Goal: Task Accomplishment & Management: Manage account settings

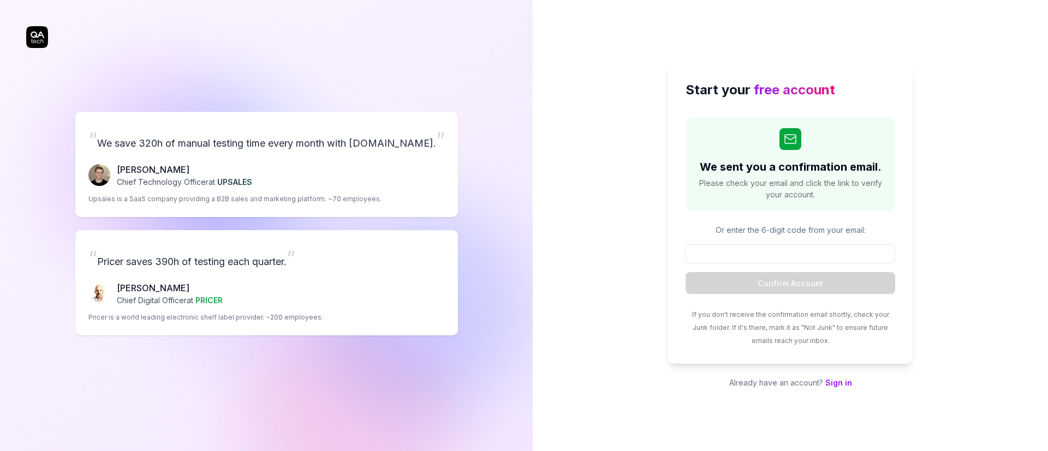
drag, startPoint x: 0, startPoint y: 0, endPoint x: 219, endPoint y: 38, distance: 222.7
click at [438, 41] on div "“ We save 320h of manual testing time every month with QA.tech. ” Fredrik Seidl…" at bounding box center [266, 223] width 480 height 403
drag, startPoint x: 25, startPoint y: 34, endPoint x: 49, endPoint y: 39, distance: 24.1
click at [49, 39] on div "“ We save 320h of manual testing time every month with QA.tech. ” Fredrik Seidl…" at bounding box center [266, 225] width 533 height 451
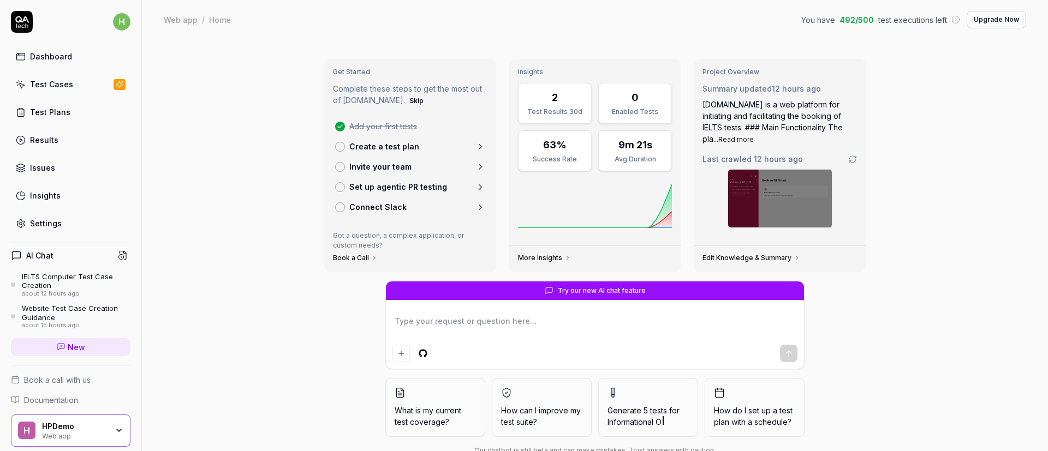
click at [63, 93] on link "Test Cases" at bounding box center [71, 84] width 120 height 21
click at [55, 277] on div "IELTS Computer Test Case Creation" at bounding box center [76, 281] width 109 height 18
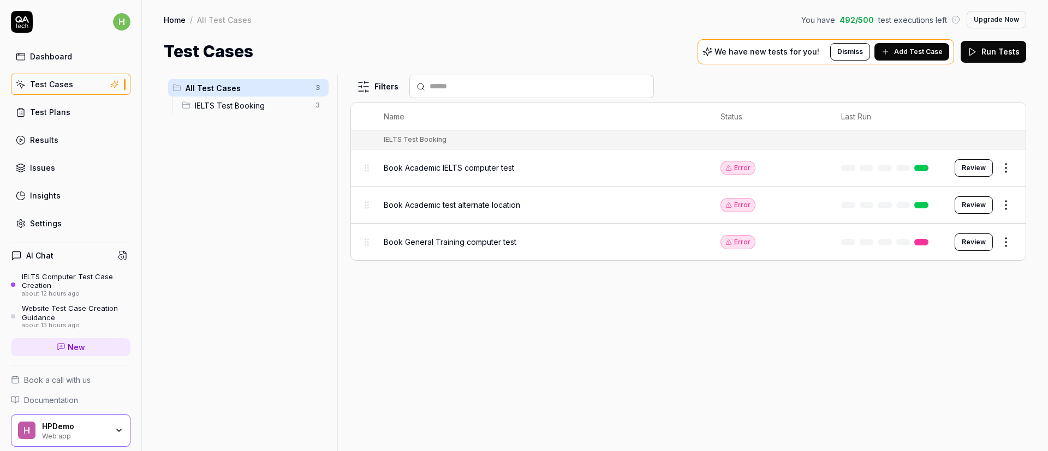
click at [975, 172] on button "Review" at bounding box center [974, 167] width 38 height 17
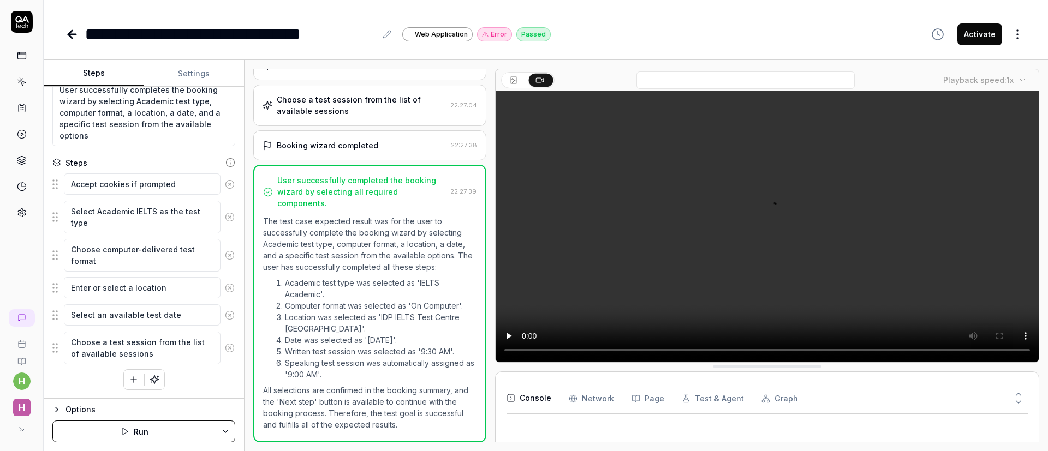
scroll to position [263, 0]
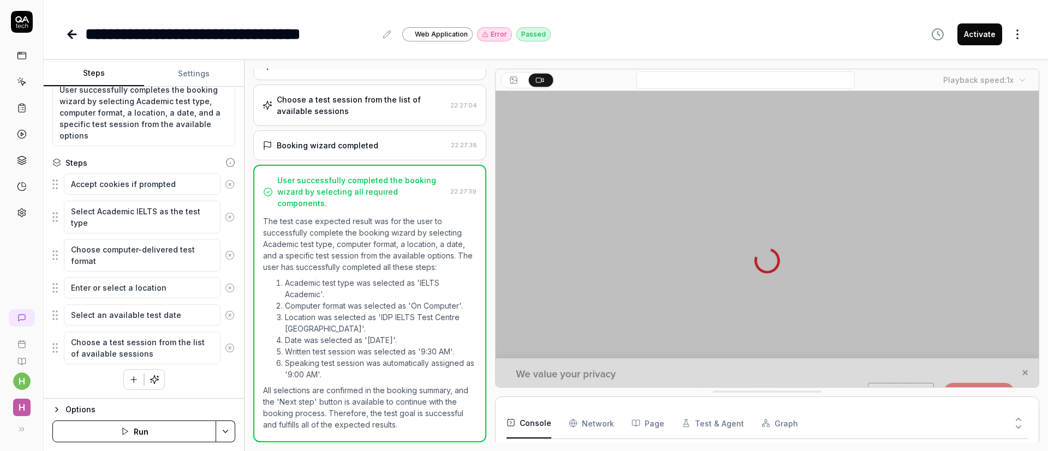
scroll to position [2067, 0]
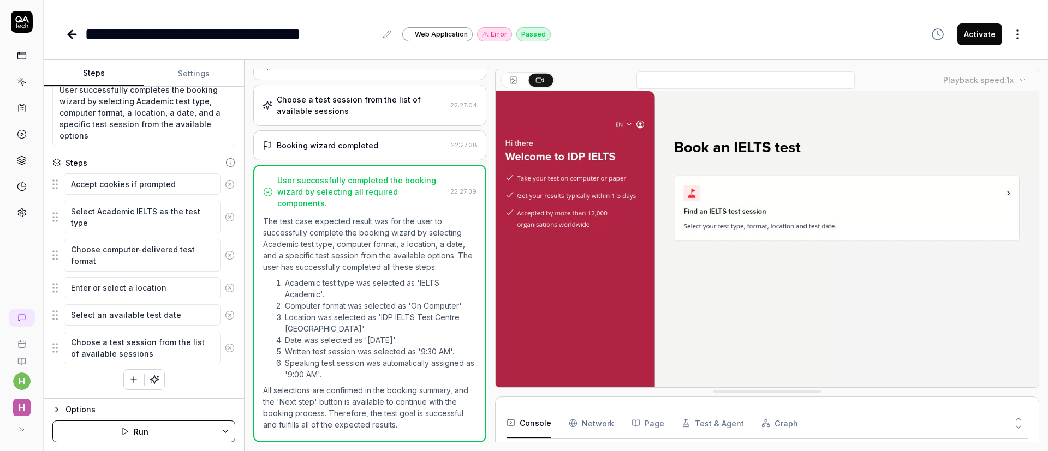
drag, startPoint x: 737, startPoint y: 177, endPoint x: 740, endPoint y: 203, distance: 25.3
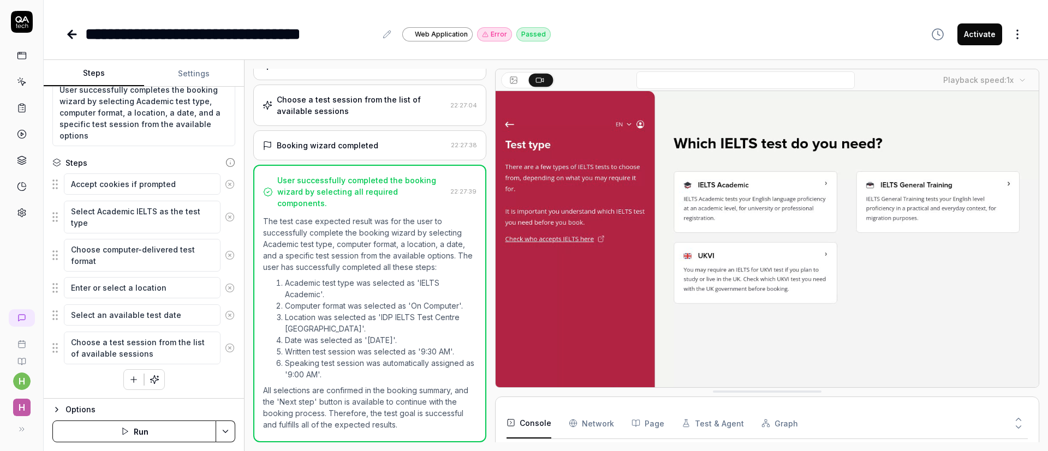
click at [740, 203] on video at bounding box center [767, 261] width 543 height 340
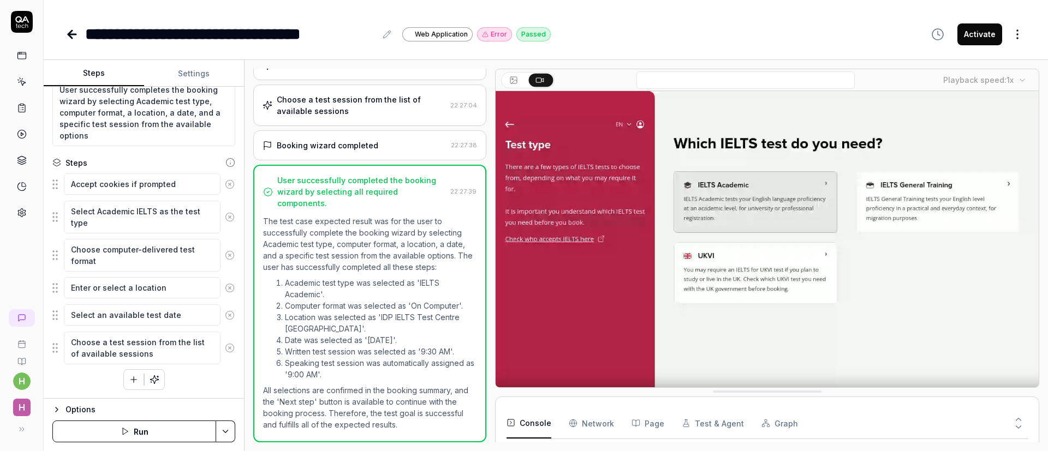
click at [520, 86] on button at bounding box center [515, 80] width 24 height 13
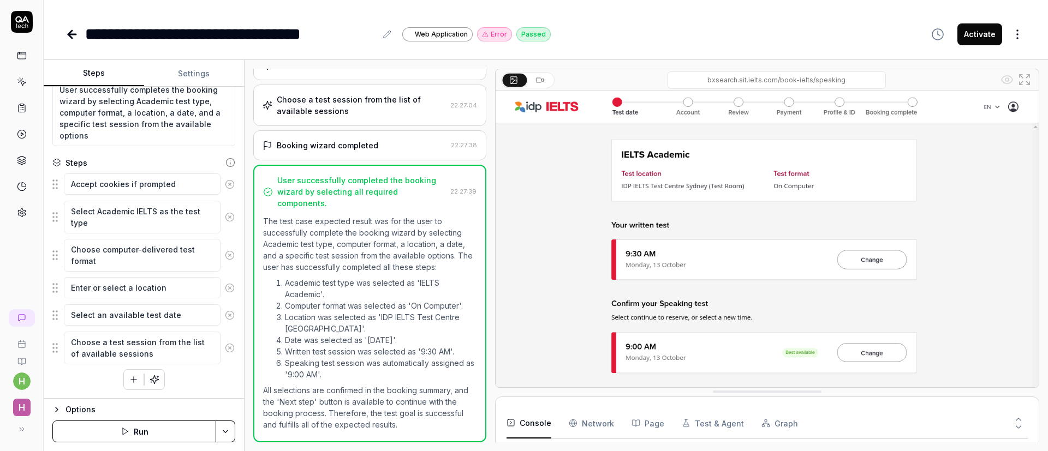
click at [549, 81] on button at bounding box center [541, 80] width 24 height 13
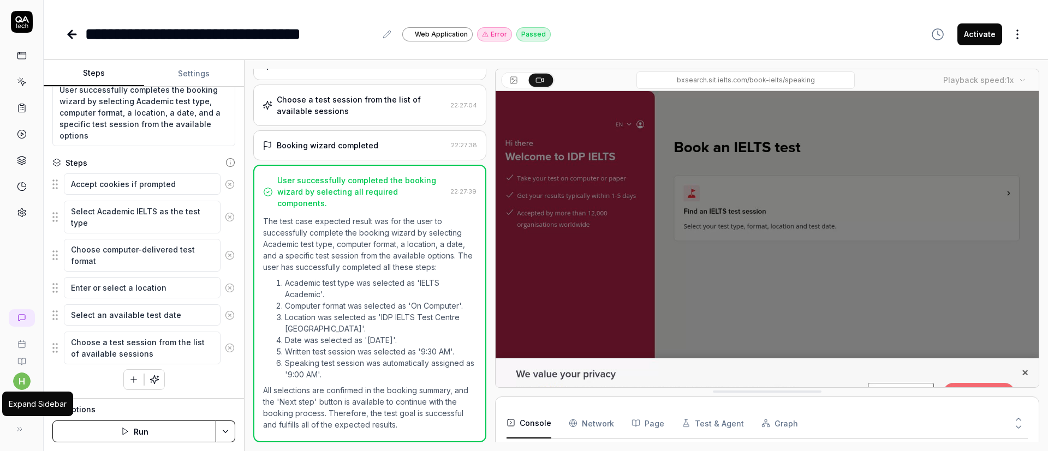
click at [23, 427] on icon at bounding box center [19, 429] width 9 height 9
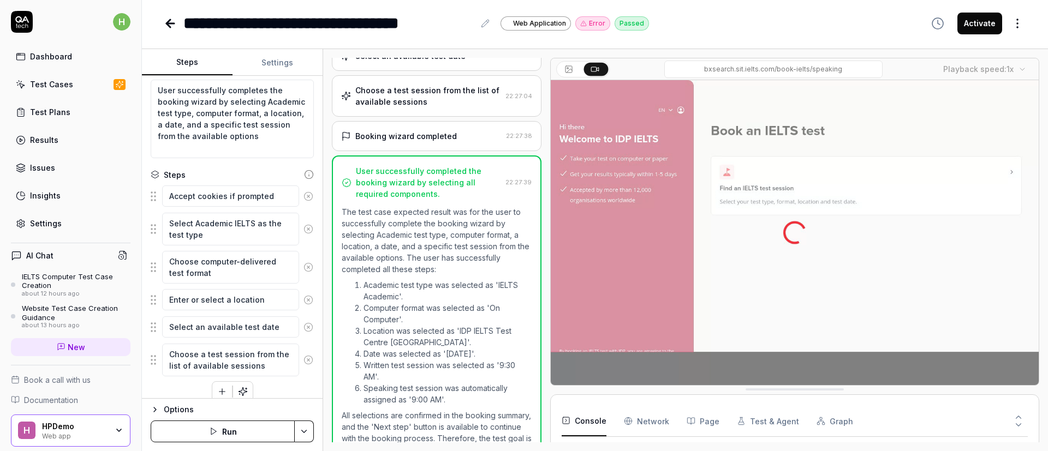
scroll to position [285, 0]
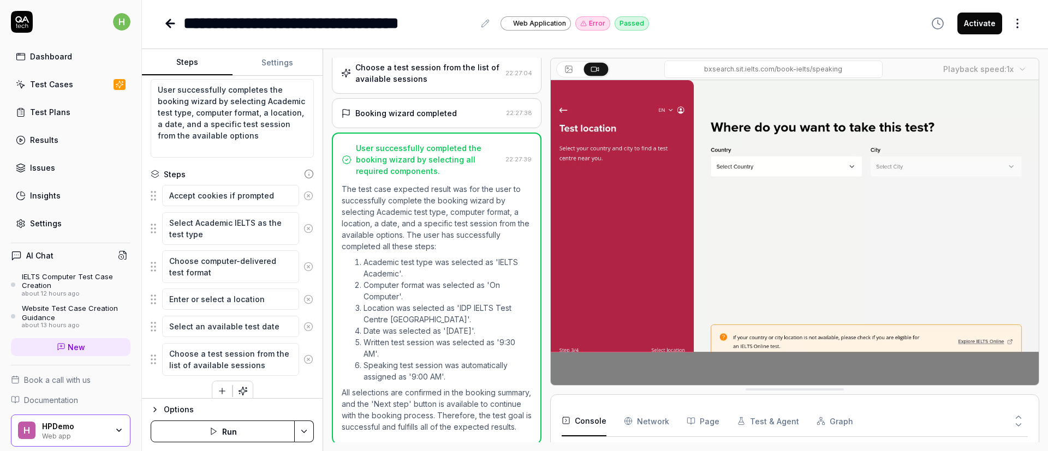
click at [63, 188] on link "Insights" at bounding box center [71, 195] width 120 height 21
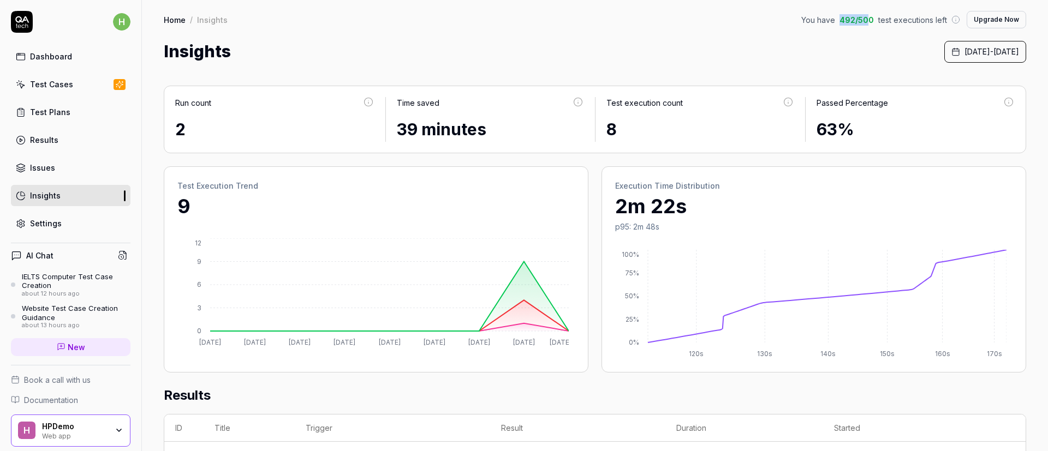
drag, startPoint x: 834, startPoint y: 18, endPoint x: 860, endPoint y: 19, distance: 26.2
click at [860, 19] on span "492 / 500" at bounding box center [857, 19] width 34 height 11
drag, startPoint x: 873, startPoint y: 19, endPoint x: 932, endPoint y: 27, distance: 60.0
click at [932, 27] on div "You have 492 / 500 test executions left Upgrade Now" at bounding box center [913, 19] width 225 height 17
click at [736, 5] on div "Home / Insights You have 492 / 500 test executions left Upgrade Now Home / Insi…" at bounding box center [595, 32] width 906 height 64
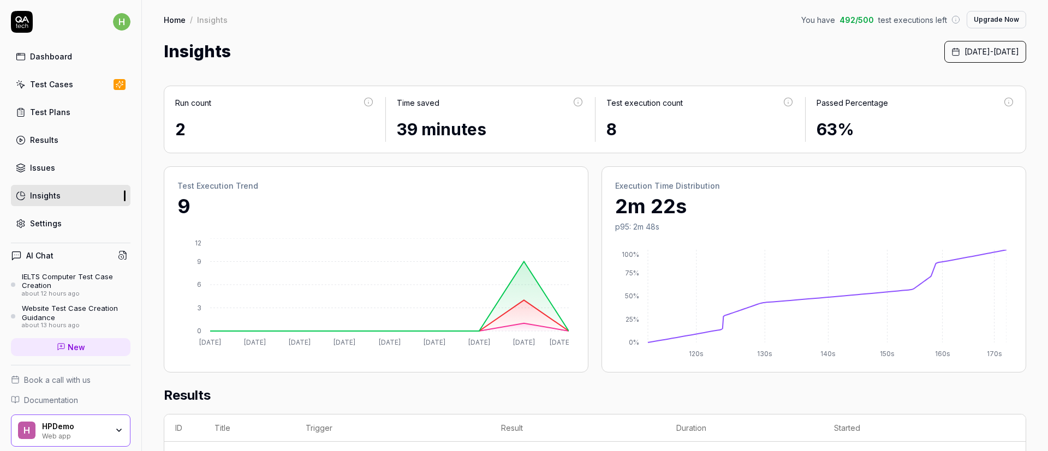
click at [62, 76] on link "Test Cases" at bounding box center [71, 84] width 120 height 21
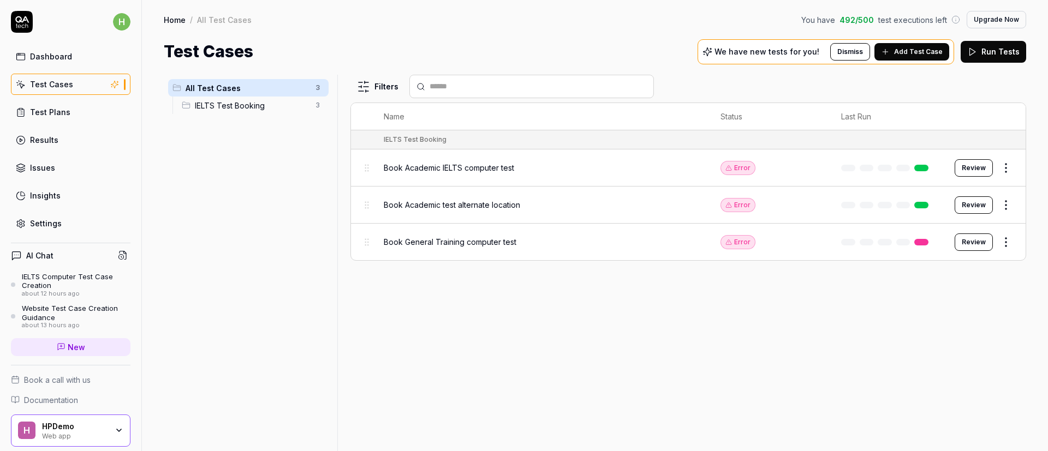
click at [1008, 165] on html "h Dashboard Test Cases Test Plans Results Issues Insights Settings AI Chat IELT…" at bounding box center [524, 225] width 1048 height 451
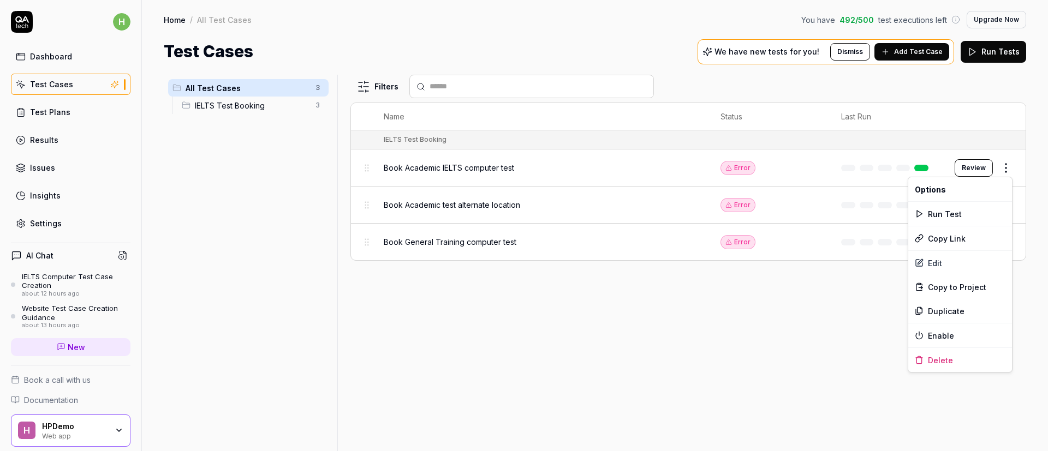
click at [960, 87] on html "h Dashboard Test Cases Test Plans Results Issues Insights Settings AI Chat IELT…" at bounding box center [524, 225] width 1048 height 451
click at [1010, 169] on html "h Dashboard Test Cases Test Plans Results Issues Insights Settings AI Chat IELT…" at bounding box center [524, 225] width 1048 height 451
click at [928, 359] on div "Delete" at bounding box center [960, 360] width 104 height 24
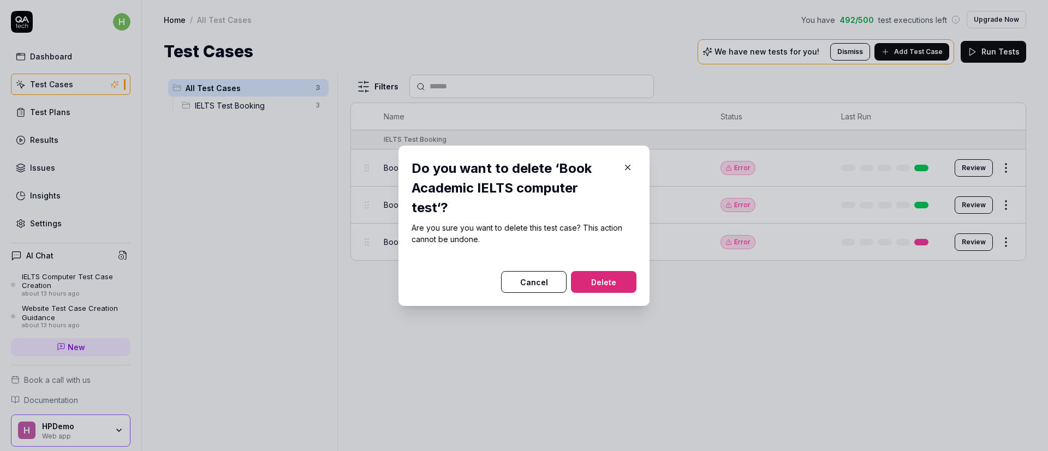
click at [585, 278] on button "Delete" at bounding box center [604, 282] width 66 height 22
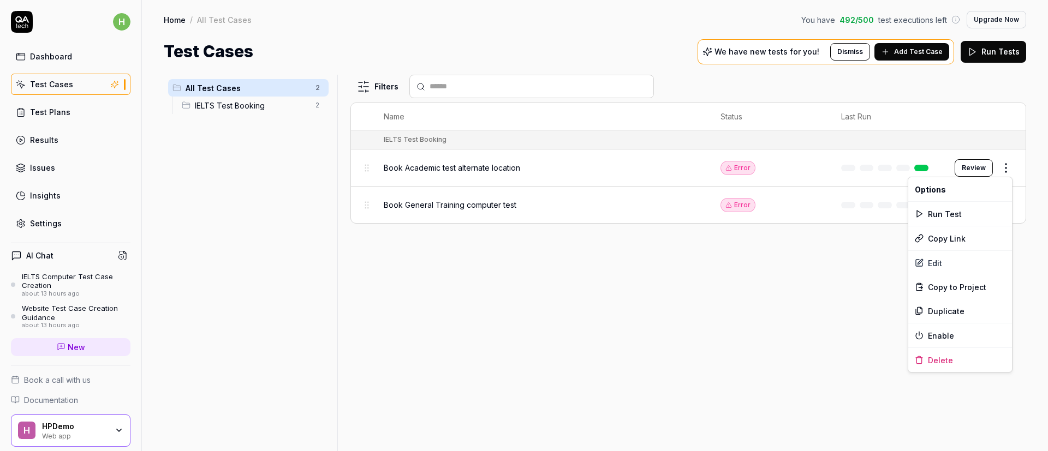
click at [1002, 170] on html "Deleted "Book Academic IELTS computer test" h Dashboard Test Cases Test Plans R…" at bounding box center [524, 225] width 1048 height 451
click at [921, 365] on div "Delete" at bounding box center [960, 360] width 104 height 24
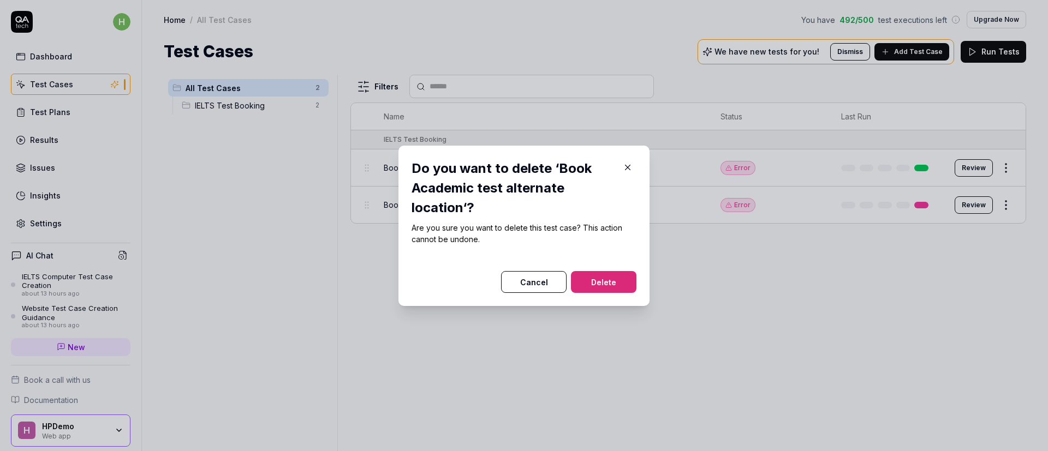
click at [597, 287] on button "Delete" at bounding box center [604, 282] width 66 height 22
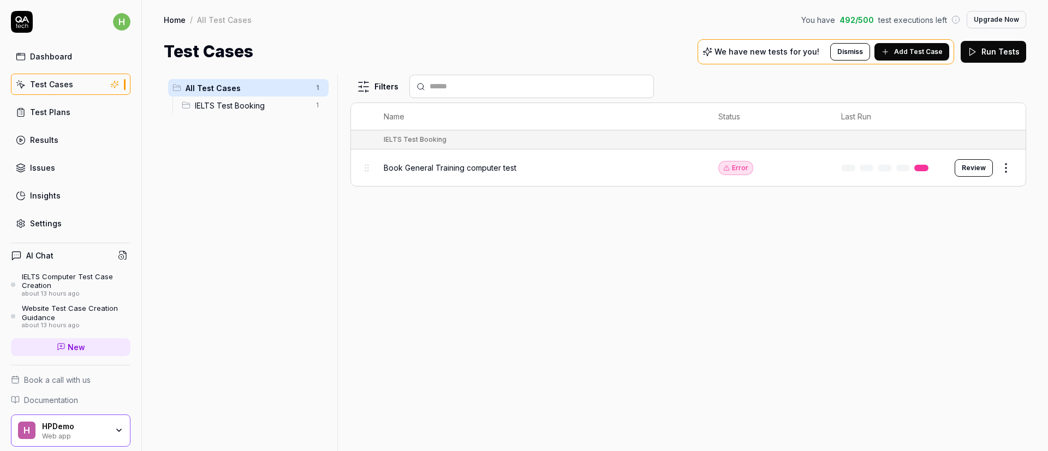
click at [1003, 170] on html "Deleted "Book Academic test alternate location" h Dashboard Test Cases Test Pla…" at bounding box center [524, 225] width 1048 height 451
click at [938, 362] on div "Delete" at bounding box center [960, 360] width 104 height 24
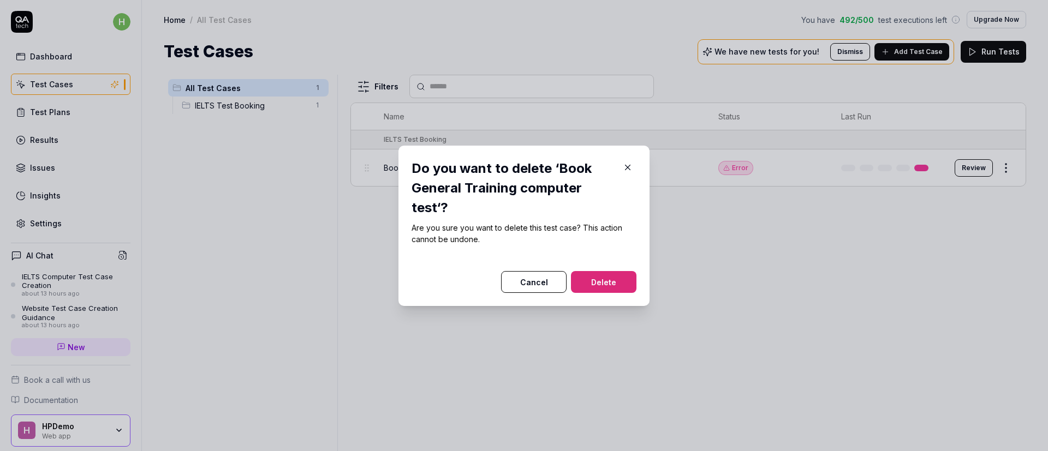
click at [602, 271] on button "Delete" at bounding box center [604, 282] width 66 height 22
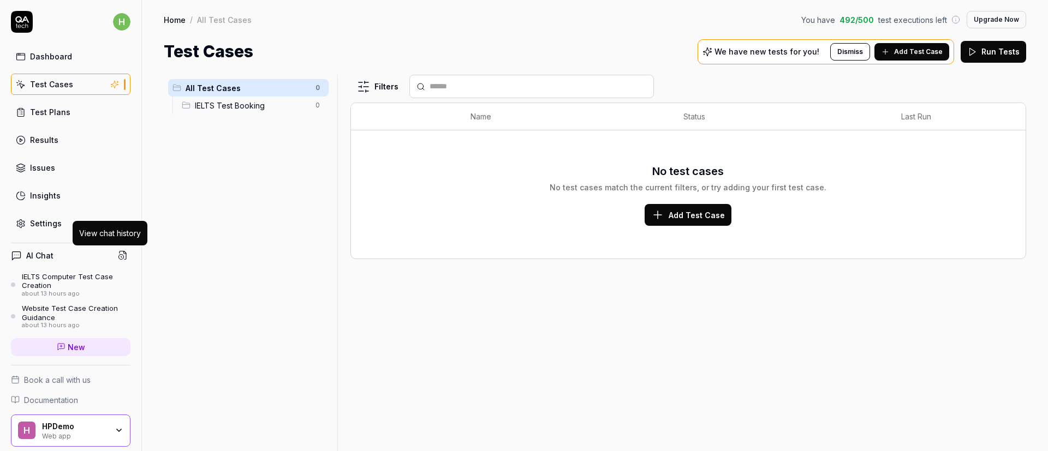
click at [115, 255] on button at bounding box center [122, 255] width 15 height 15
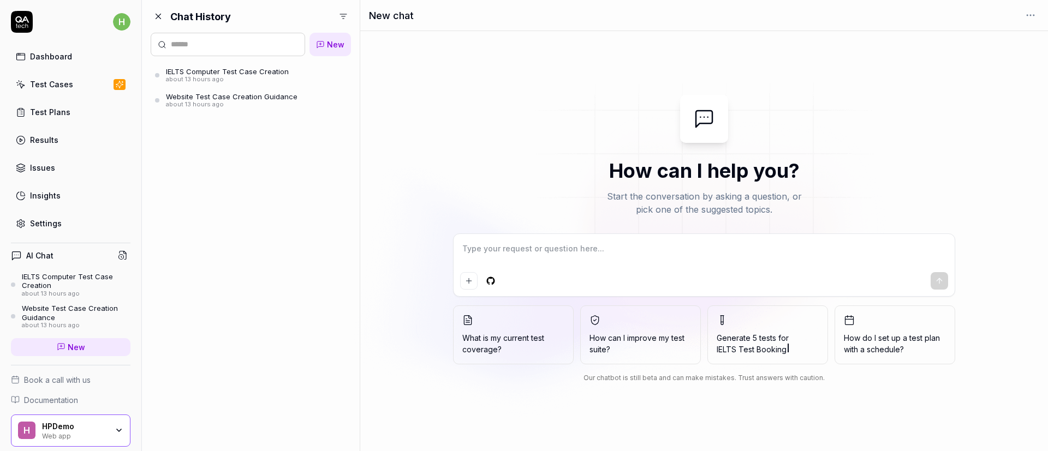
click at [236, 104] on div "about 13 hours ago" at bounding box center [232, 105] width 132 height 8
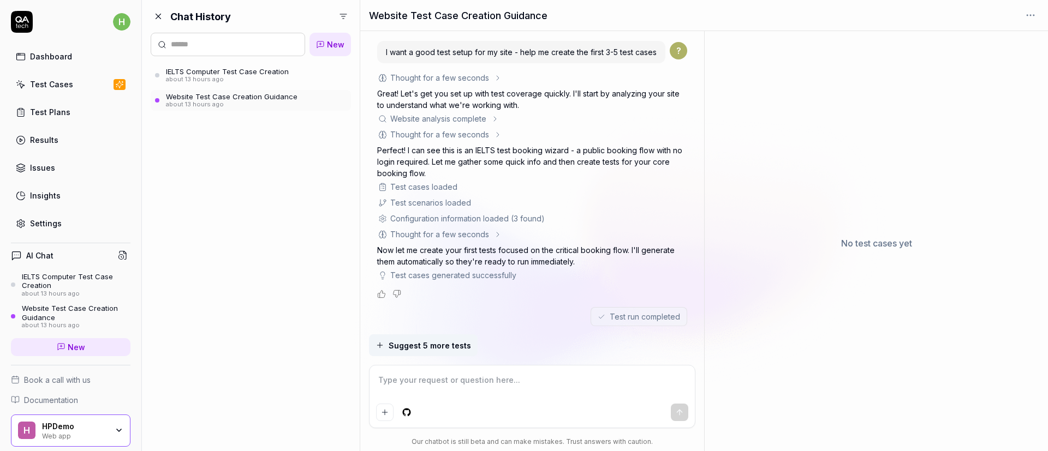
type textarea "*"
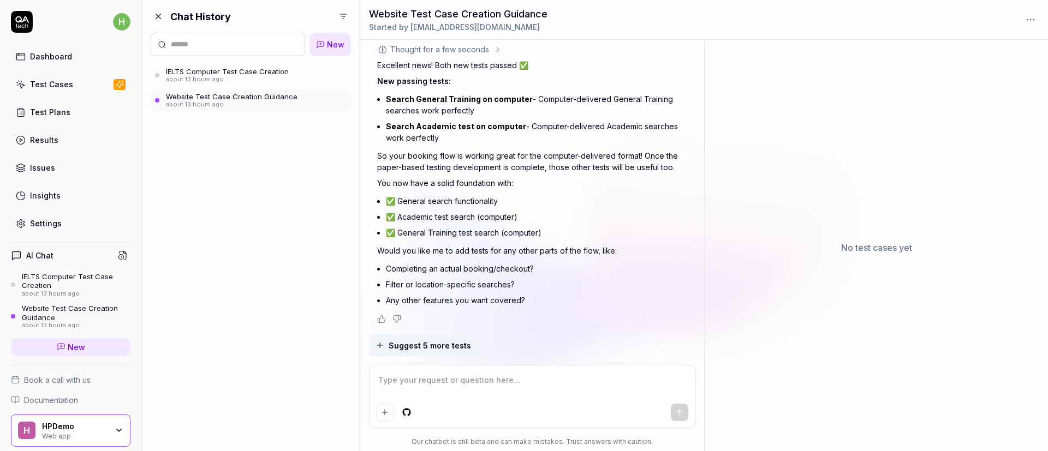
scroll to position [1438, 0]
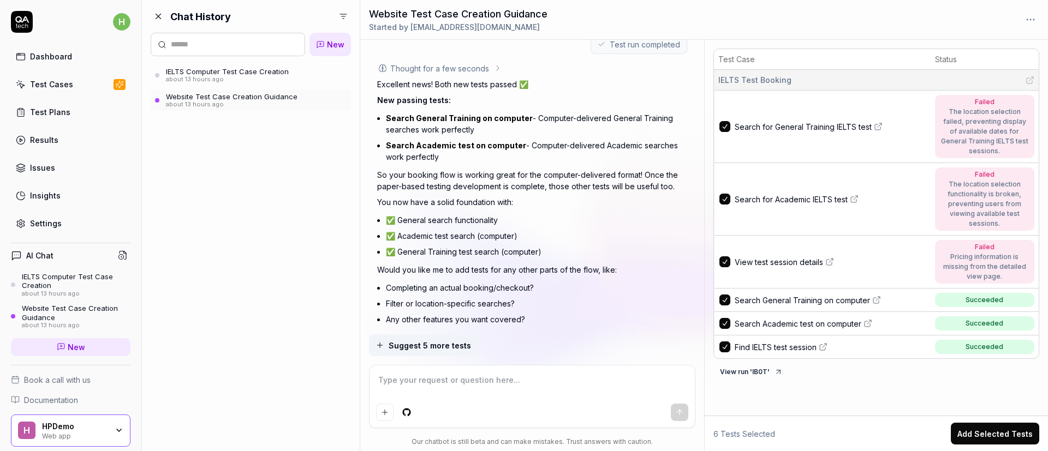
drag, startPoint x: 255, startPoint y: 84, endPoint x: 219, endPoint y: 215, distance: 135.3
click at [219, 215] on div "Chat History New IELTS Computer Test Case Creation about 13 hours ago Website T…" at bounding box center [251, 225] width 218 height 451
